Goal: Navigation & Orientation: Understand site structure

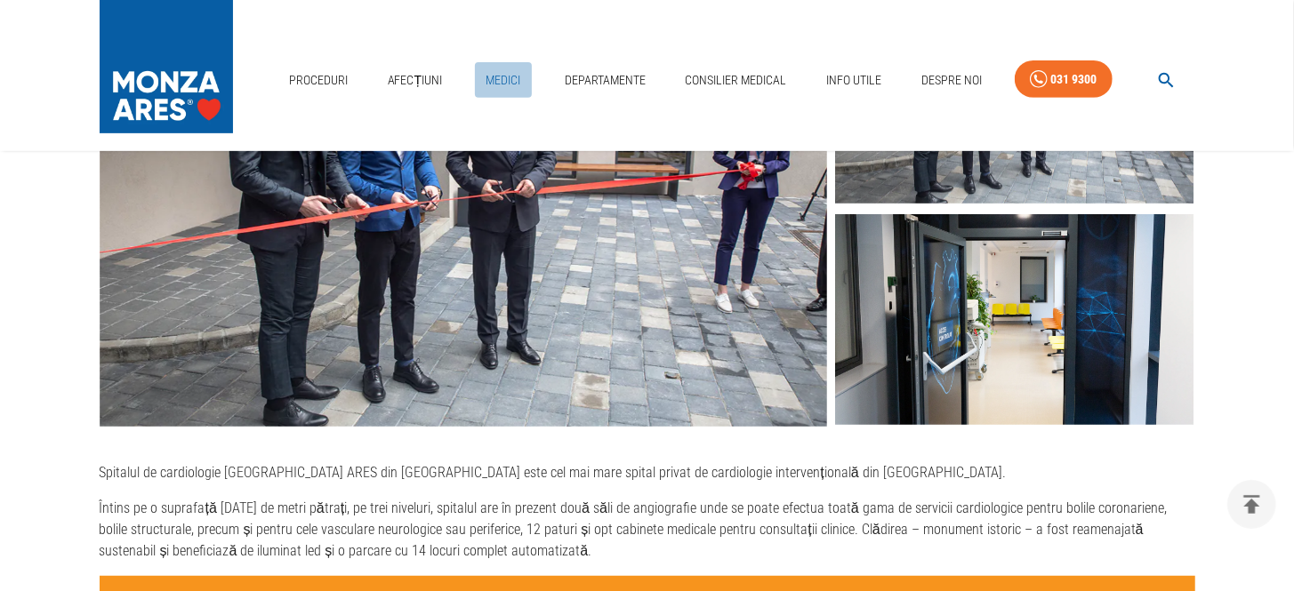
click at [509, 75] on link "Medici" at bounding box center [503, 80] width 57 height 36
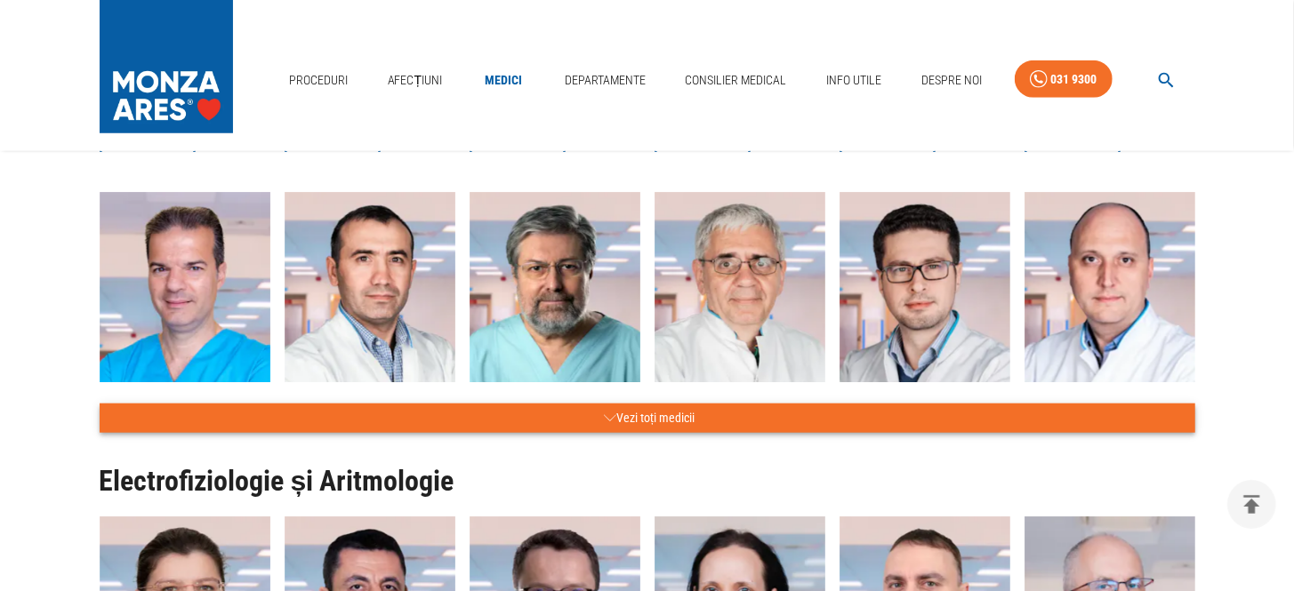
scroll to position [888, 0]
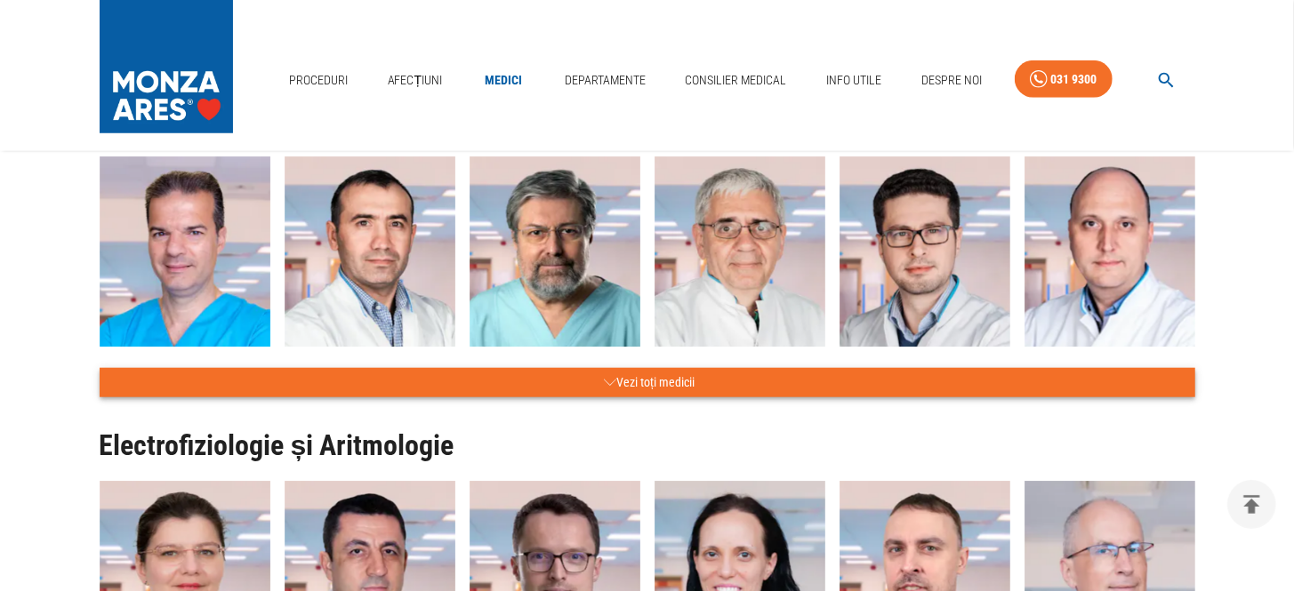
click at [608, 389] on icon "button" at bounding box center [610, 383] width 12 height 22
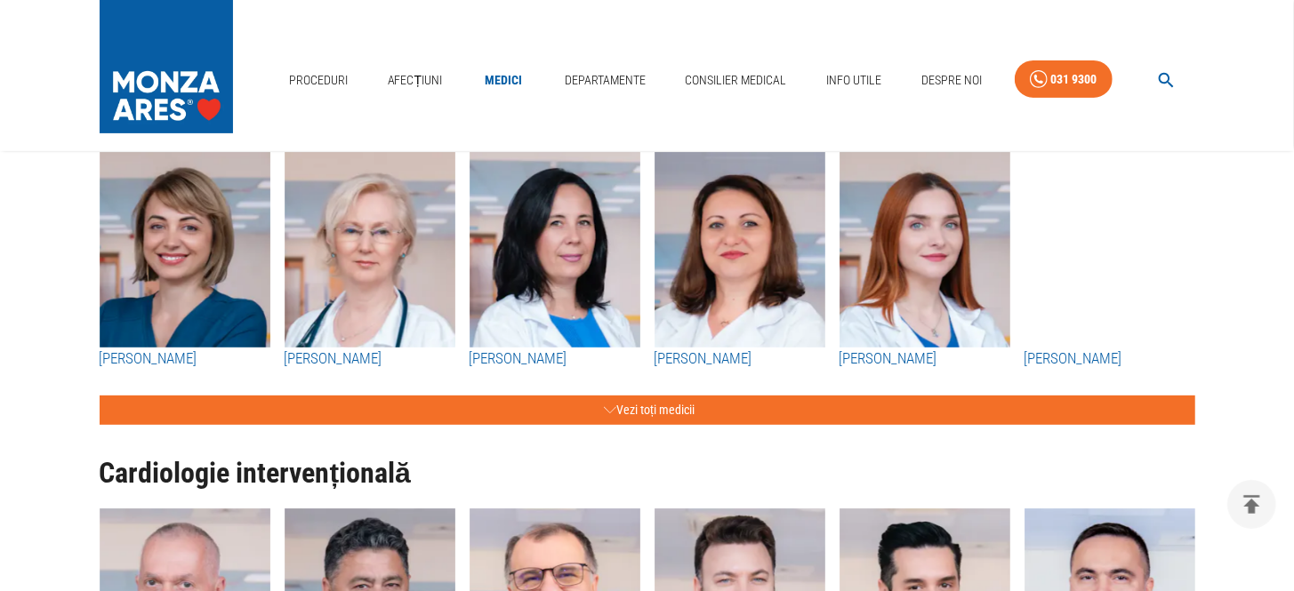
scroll to position [356, 0]
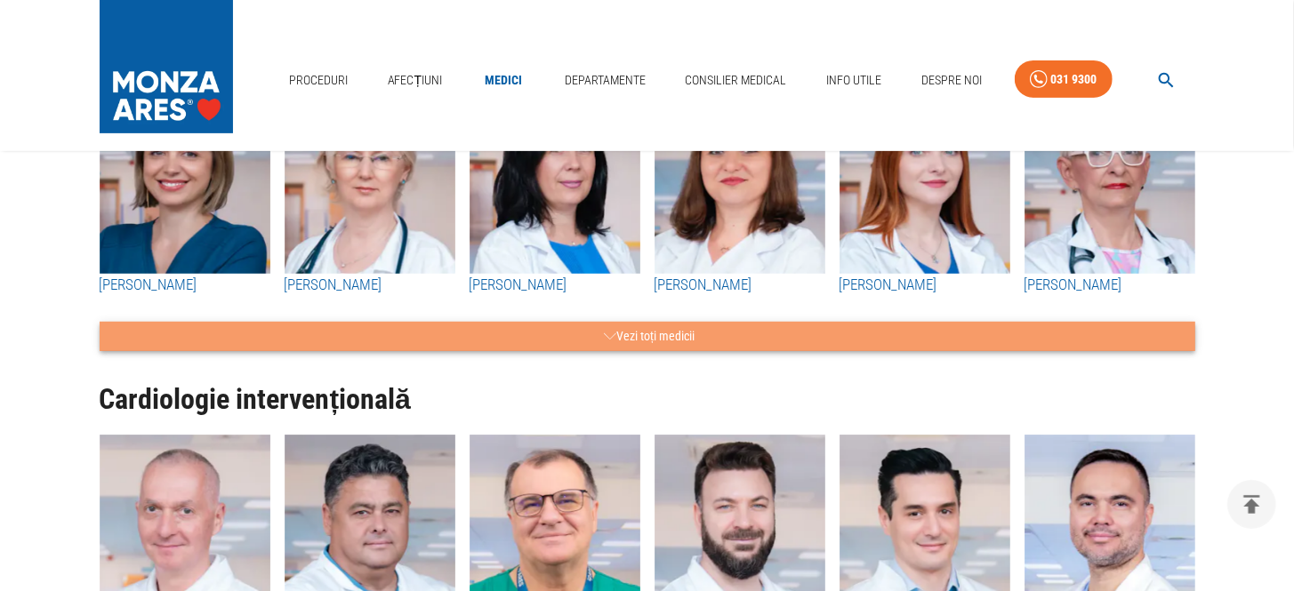
click at [664, 336] on button "Vezi toți medicii" at bounding box center [648, 336] width 1096 height 29
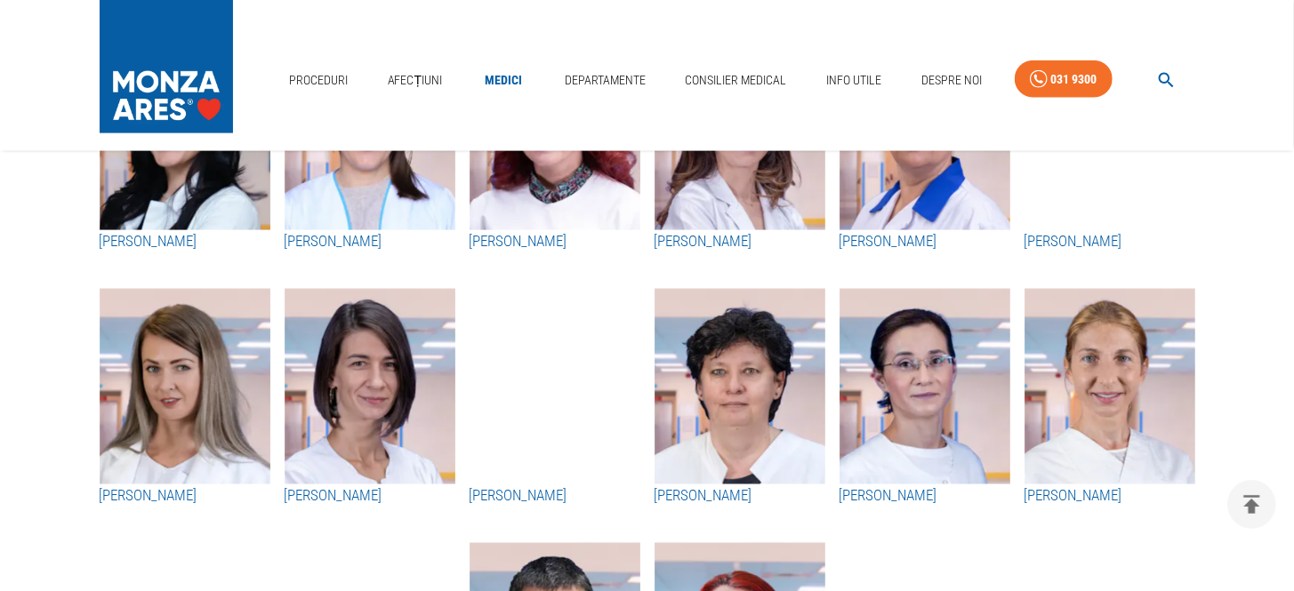
scroll to position [1512, 0]
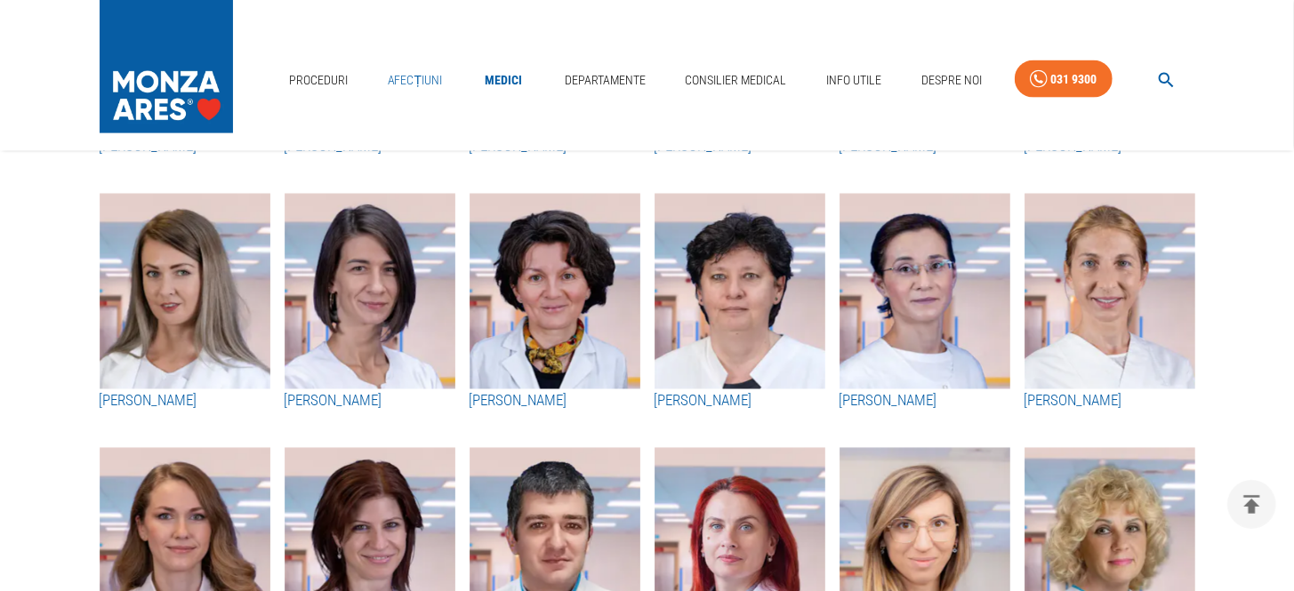
click at [418, 75] on link "Afecțiuni" at bounding box center [415, 80] width 69 height 36
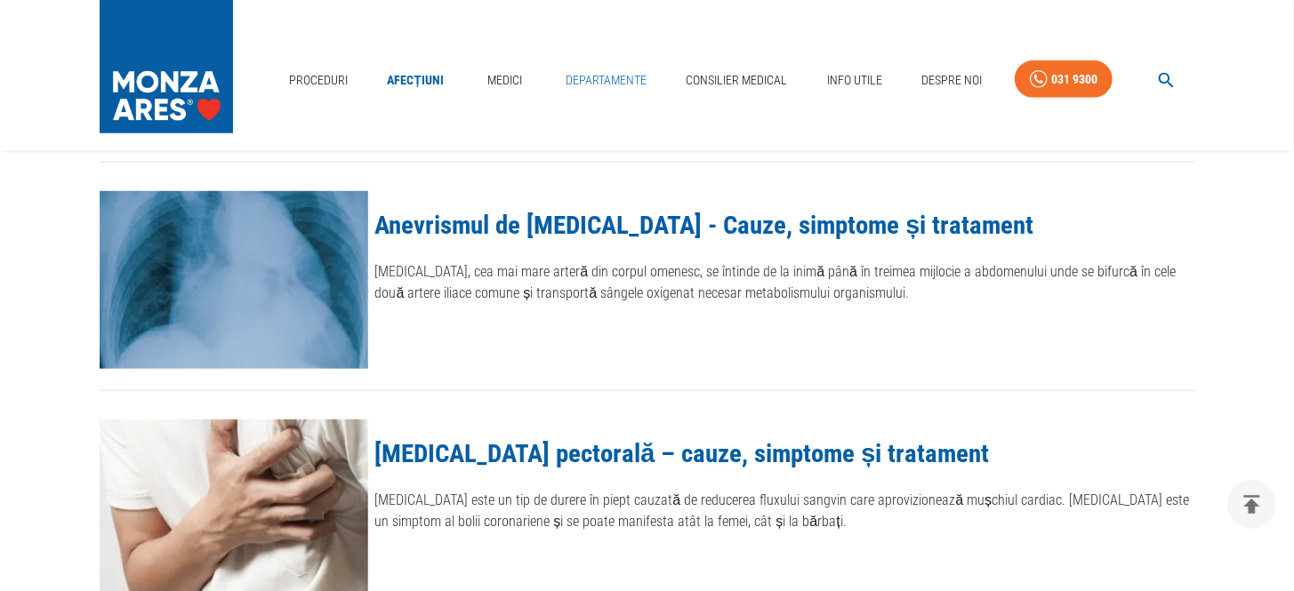
scroll to position [888, 0]
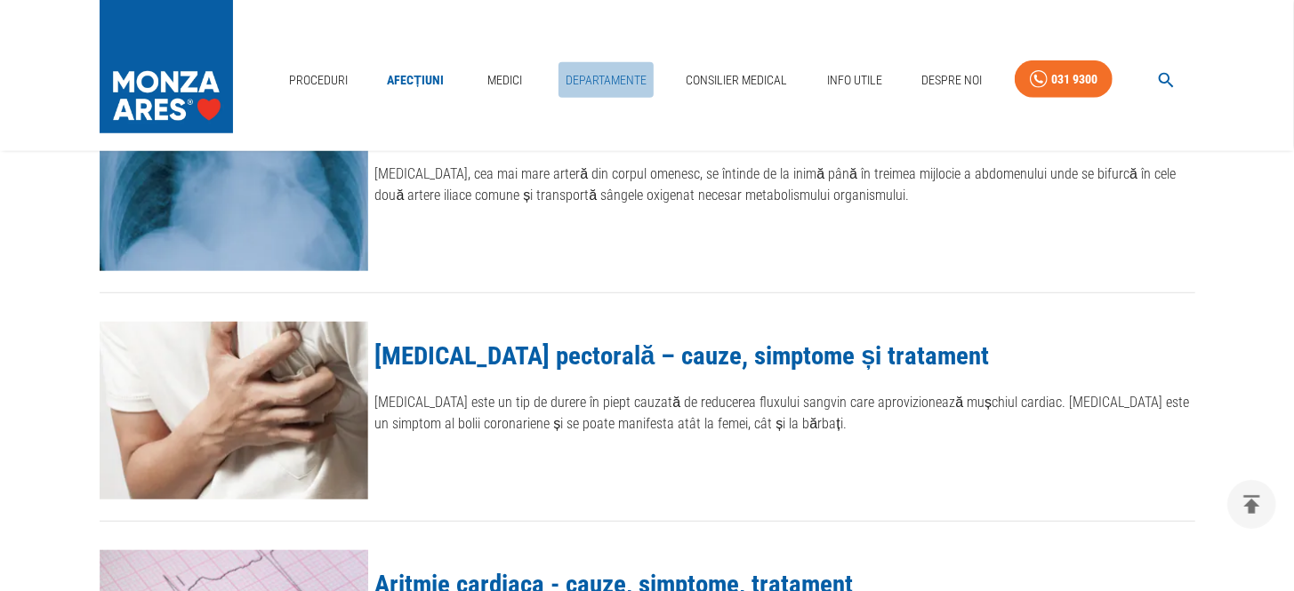
click at [581, 77] on link "Departamente" at bounding box center [605, 80] width 95 height 36
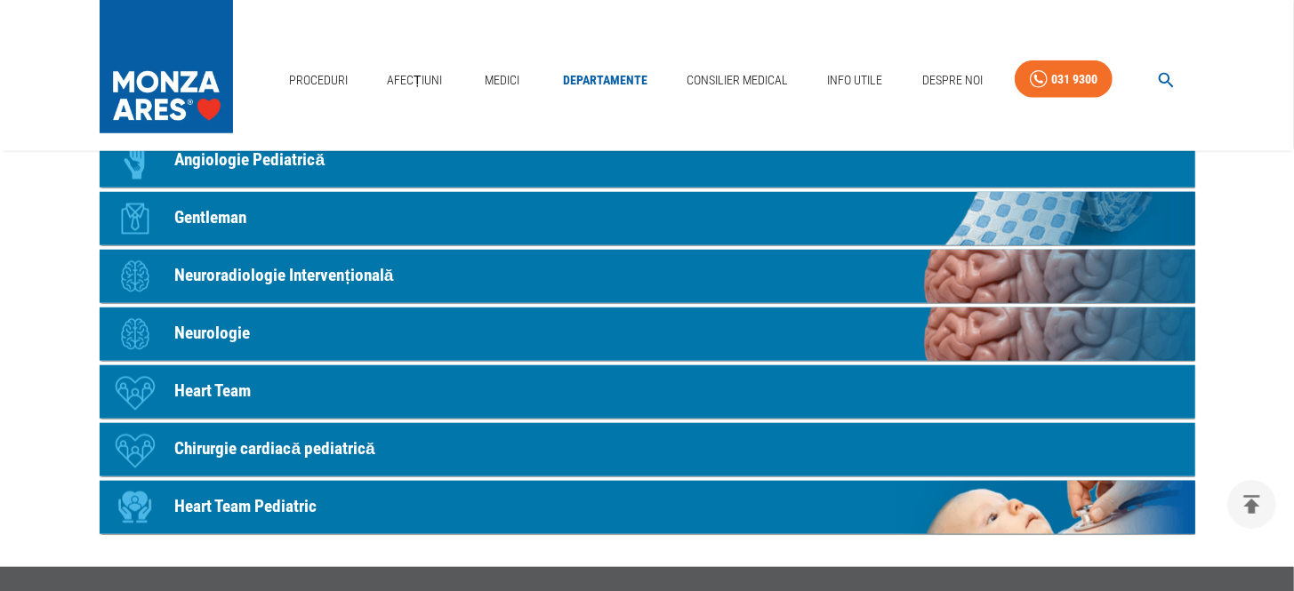
scroll to position [702, 0]
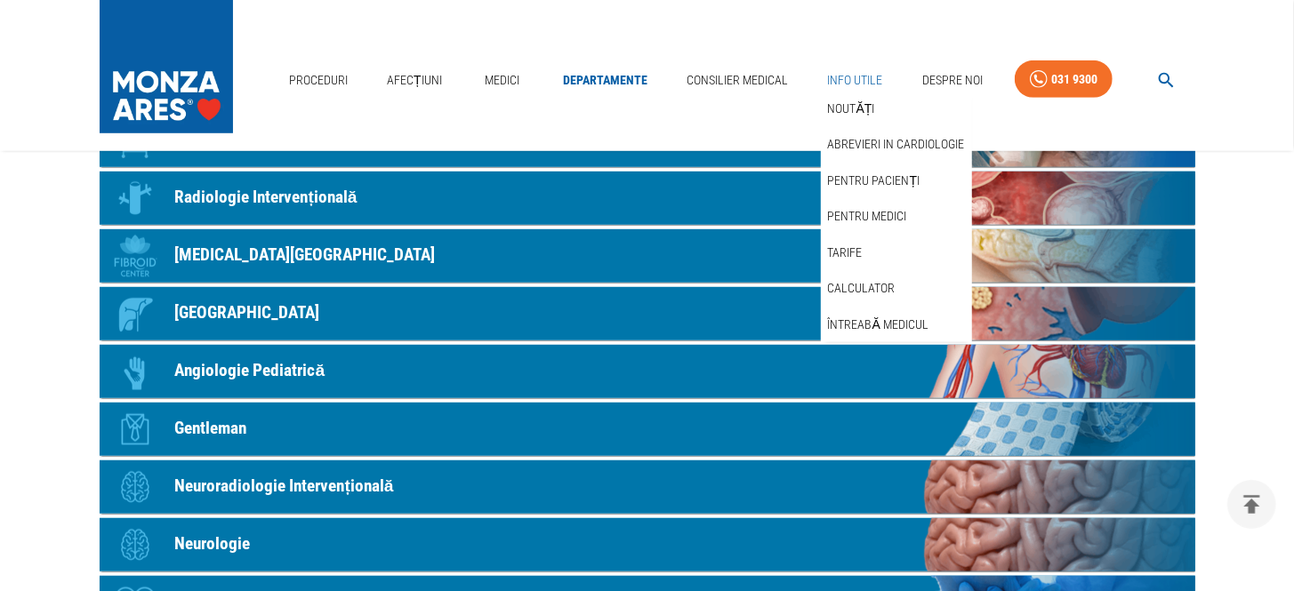
click at [887, 72] on link "Info Utile" at bounding box center [855, 80] width 69 height 36
